Goal: Transaction & Acquisition: Purchase product/service

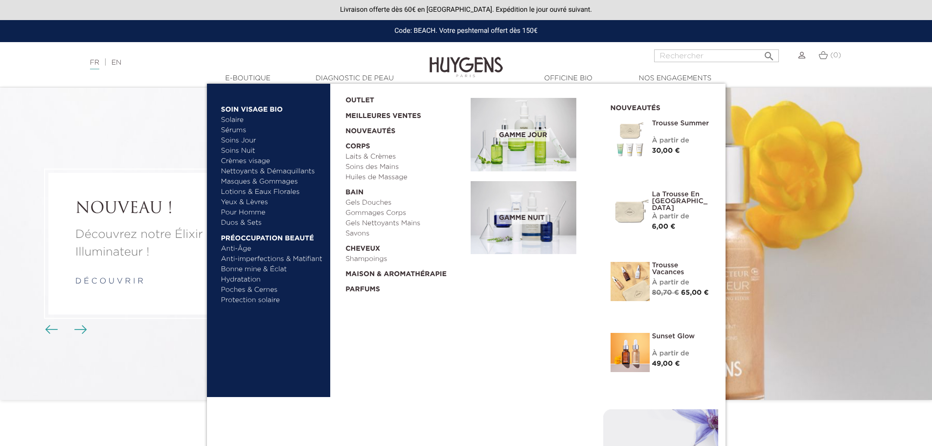
click at [235, 120] on link "Solaire" at bounding box center [272, 120] width 102 height 10
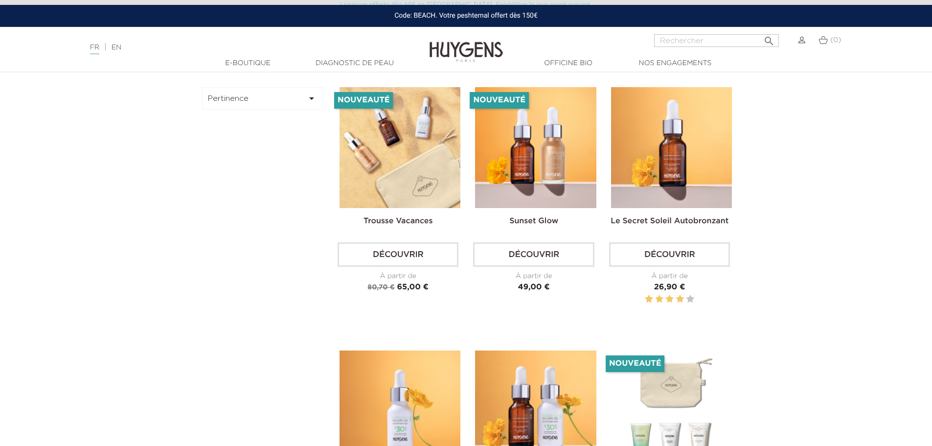
scroll to position [343, 0]
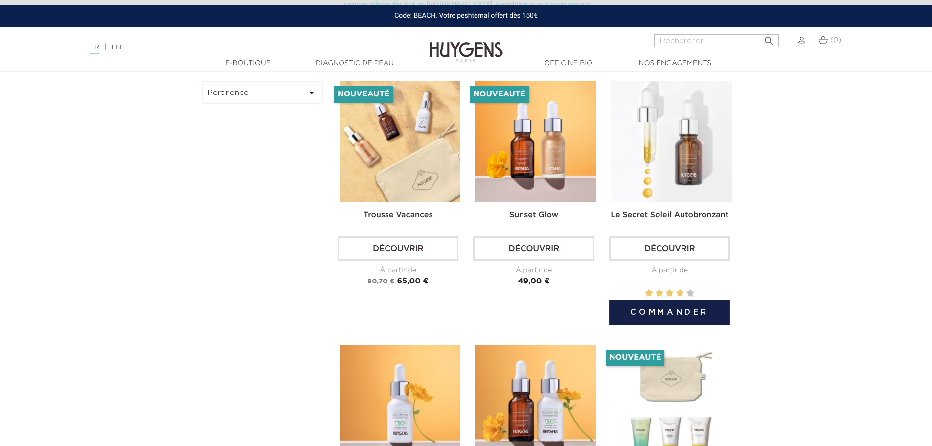
click at [646, 166] on img at bounding box center [671, 141] width 121 height 121
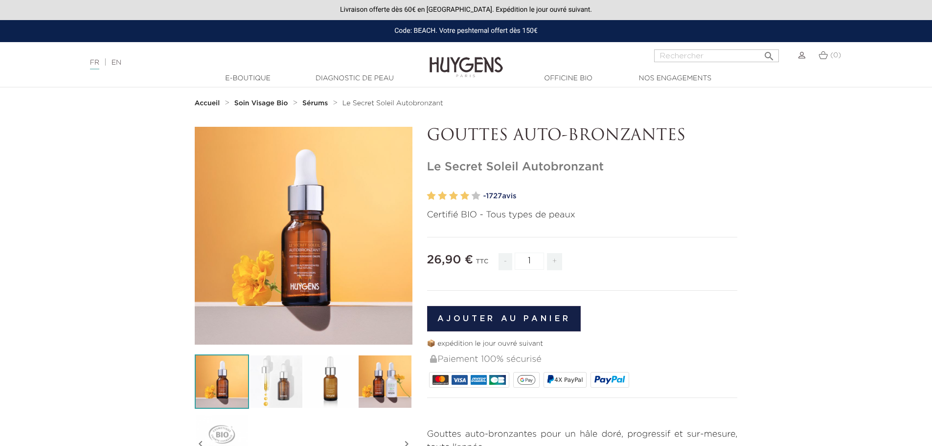
drag, startPoint x: 426, startPoint y: 136, endPoint x: 687, endPoint y: 142, distance: 260.4
click at [687, 142] on div "GOUTTES AUTO-BRONZANTES Le Secret Soleil Autobronzant" at bounding box center [582, 383] width 325 height 512
click at [886, 227] on section "  " at bounding box center [466, 390] width 932 height 527
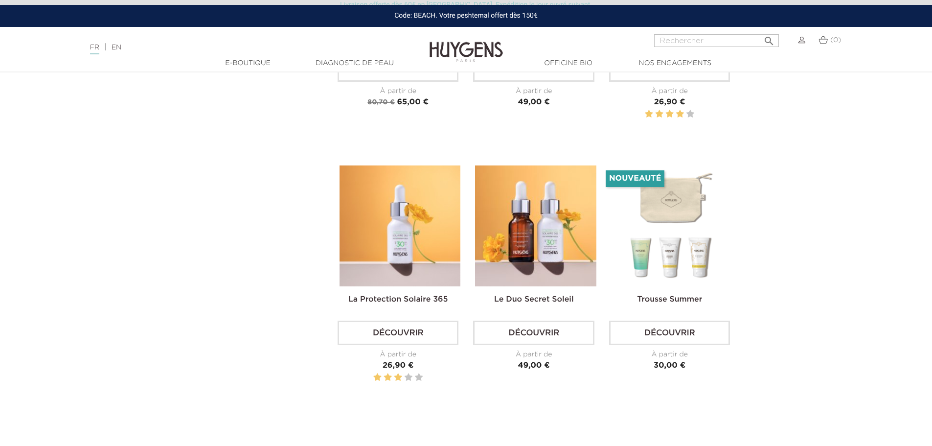
scroll to position [538, 0]
